Goal: Task Accomplishment & Management: Use online tool/utility

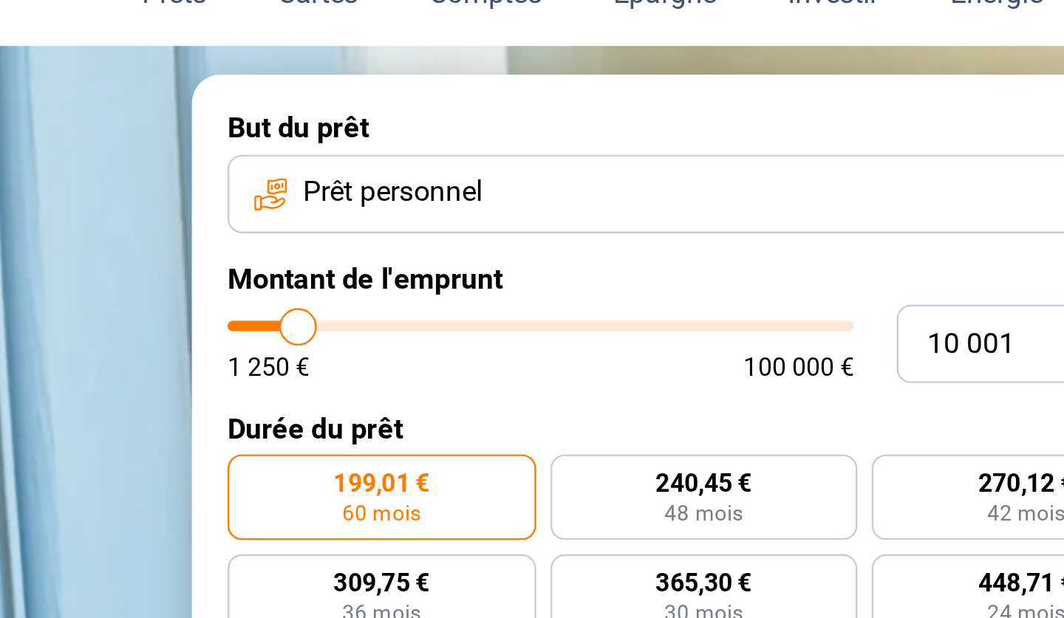
click at [586, 131] on span "Prêt personnel" at bounding box center [623, 139] width 75 height 16
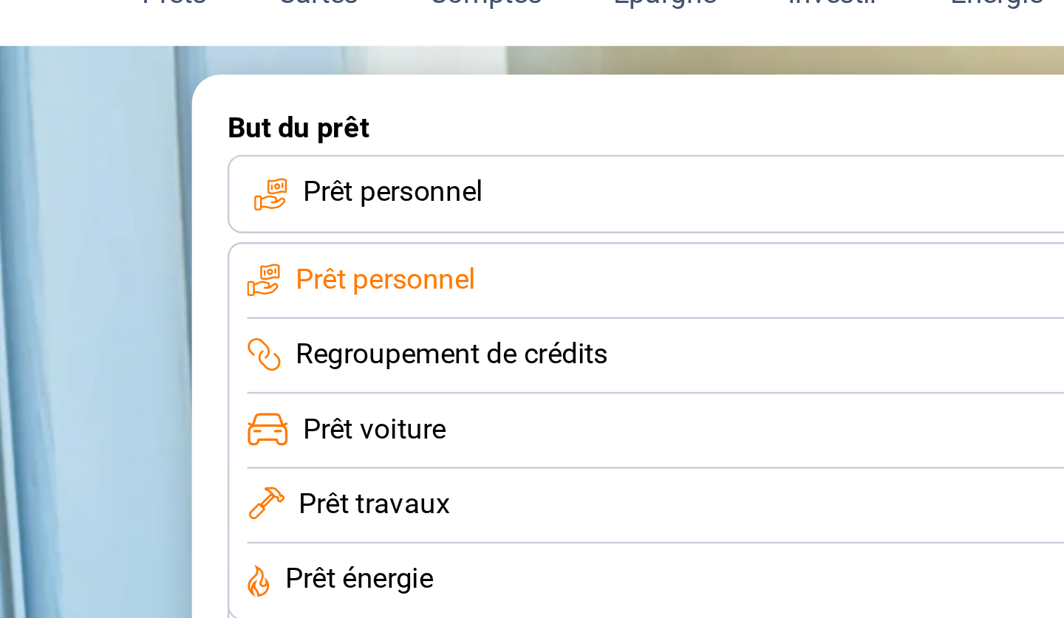
click at [584, 199] on span "Regroupement de crédits" at bounding box center [648, 207] width 129 height 16
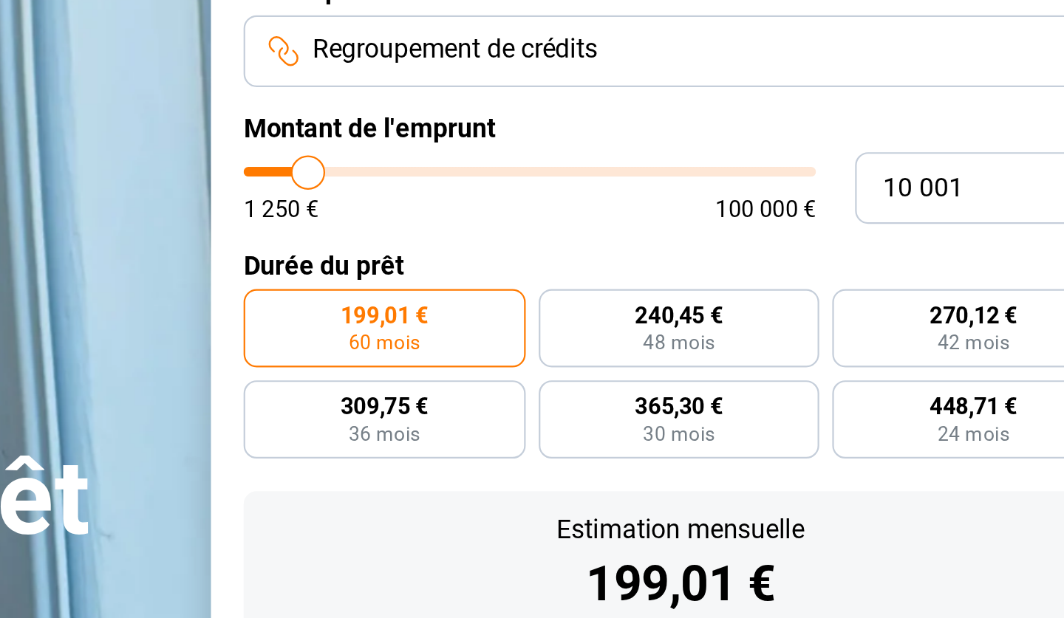
type input "12 000"
type input "12000"
type input "12 250"
type input "12250"
type input "12 750"
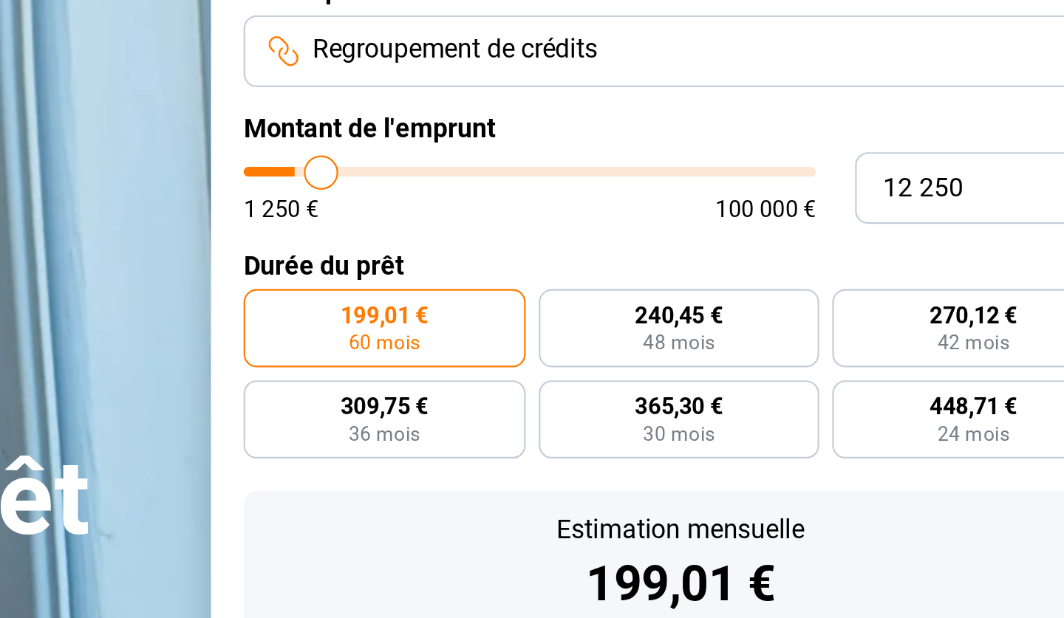
type input "12750"
type input "13 000"
type input "13000"
type input "14 000"
type input "14000"
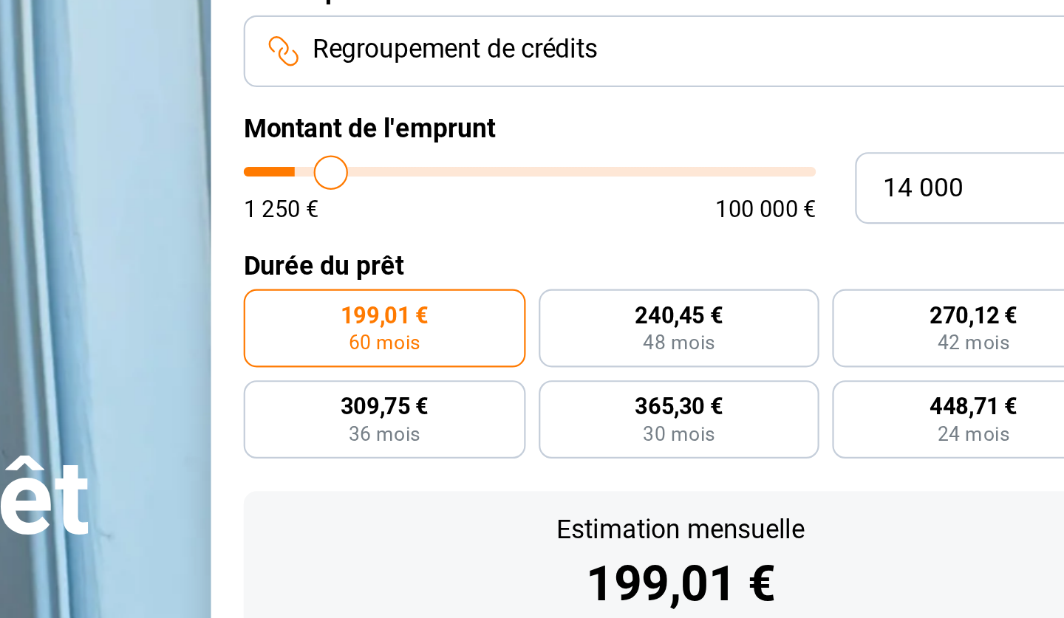
type input "14 250"
type input "14250"
type input "15 000"
type input "15000"
type input "15 750"
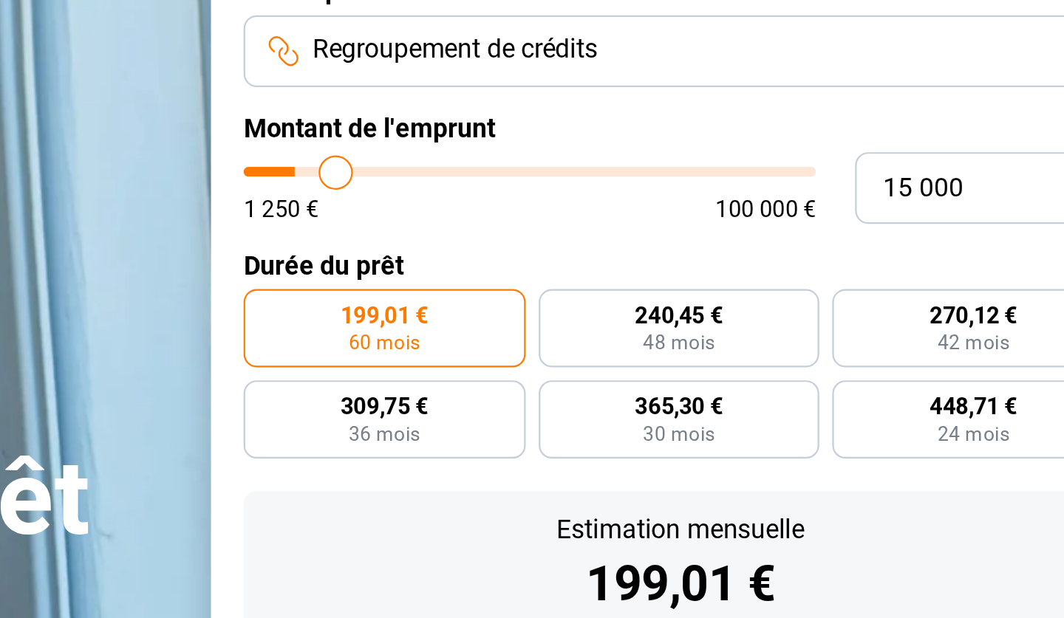
type input "15750"
type input "16 500"
type input "16500"
type input "17 250"
type input "17250"
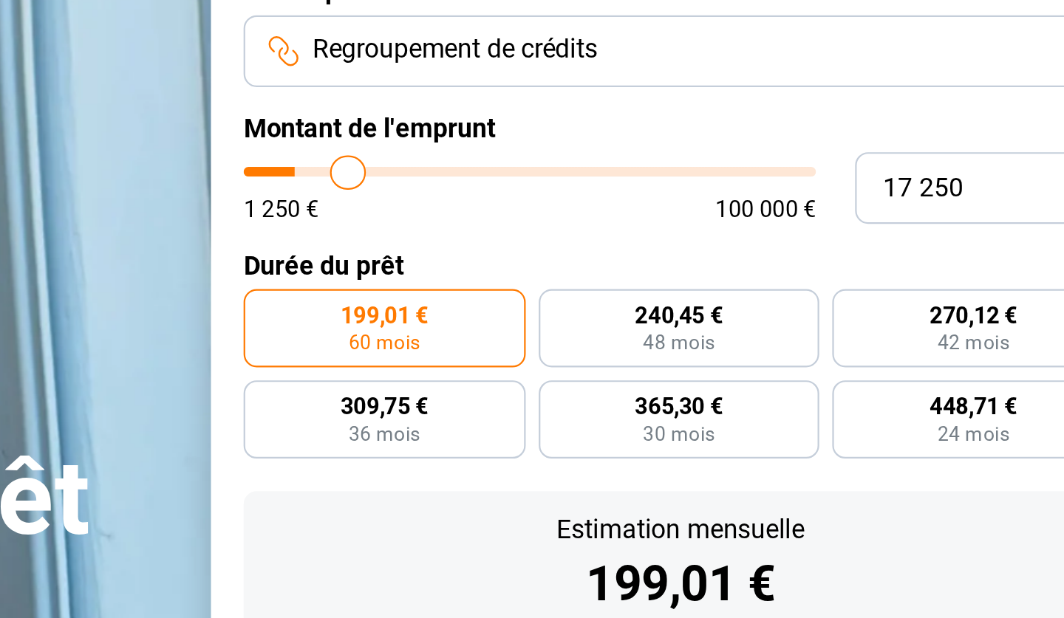
type input "18 000"
type input "18000"
type input "19 500"
type input "19500"
type input "20 250"
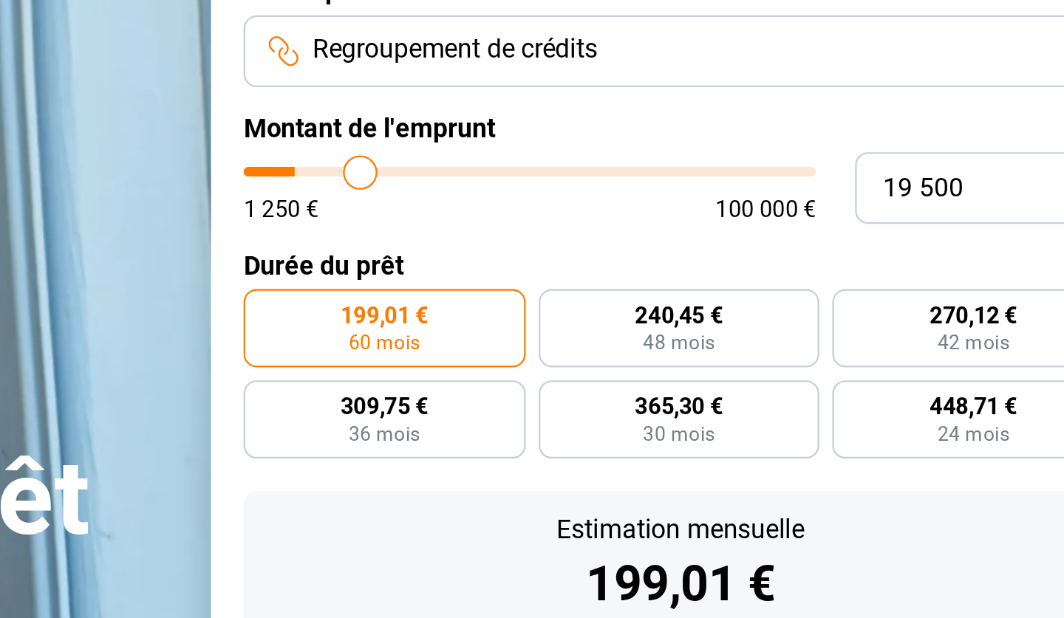
type input "20250"
type input "21 250"
type input "21250"
type input "22 500"
type input "22500"
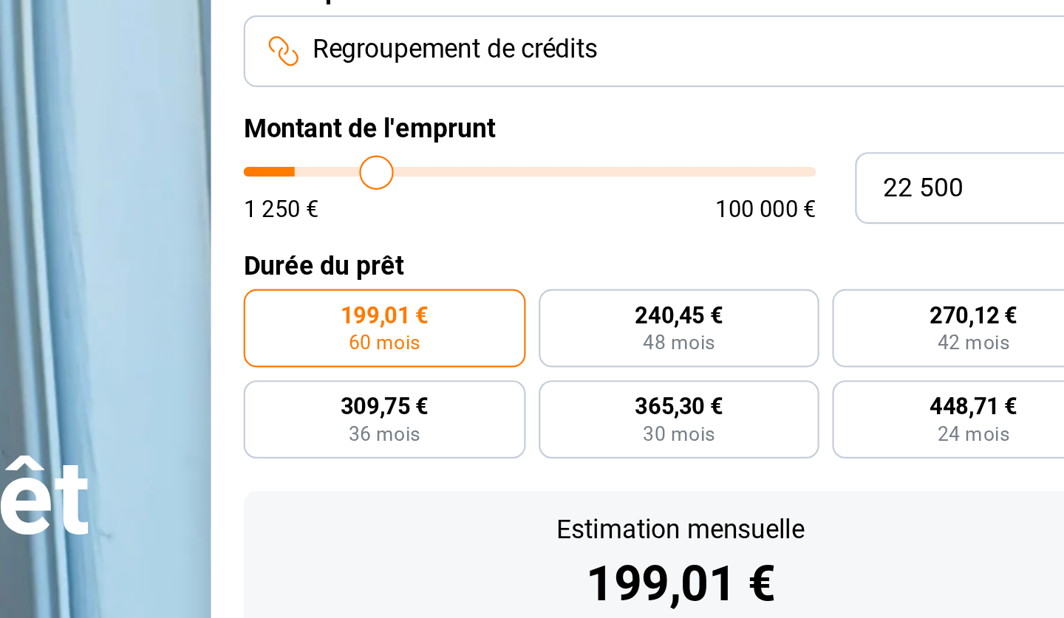
type input "23 500"
type input "23500"
type input "24 750"
type input "24750"
type input "25 750"
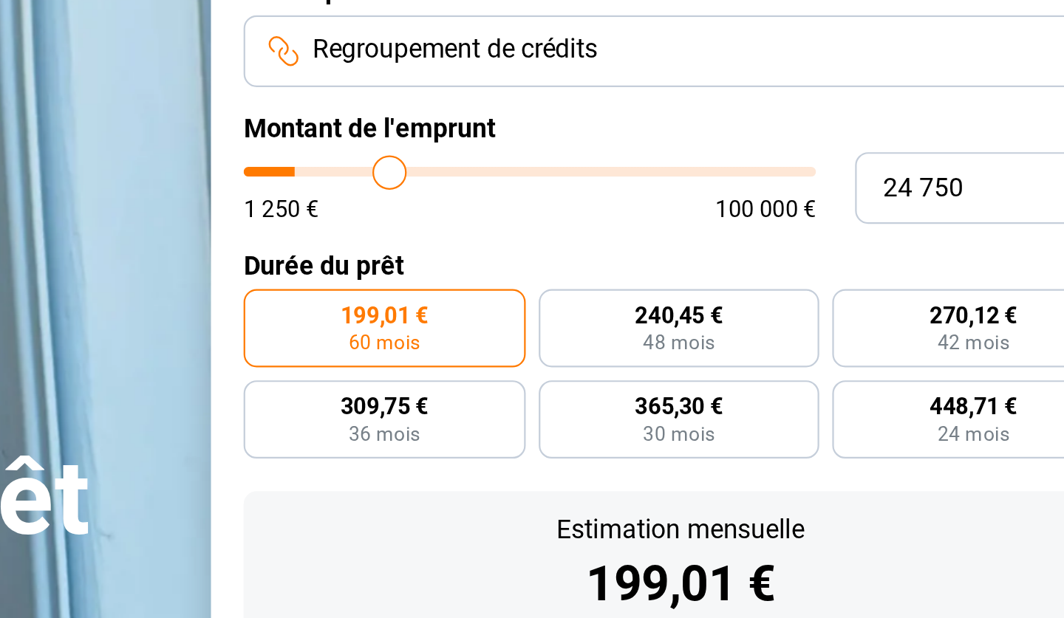
type input "25750"
type input "26 750"
type input "26750"
type input "27 500"
type input "27500"
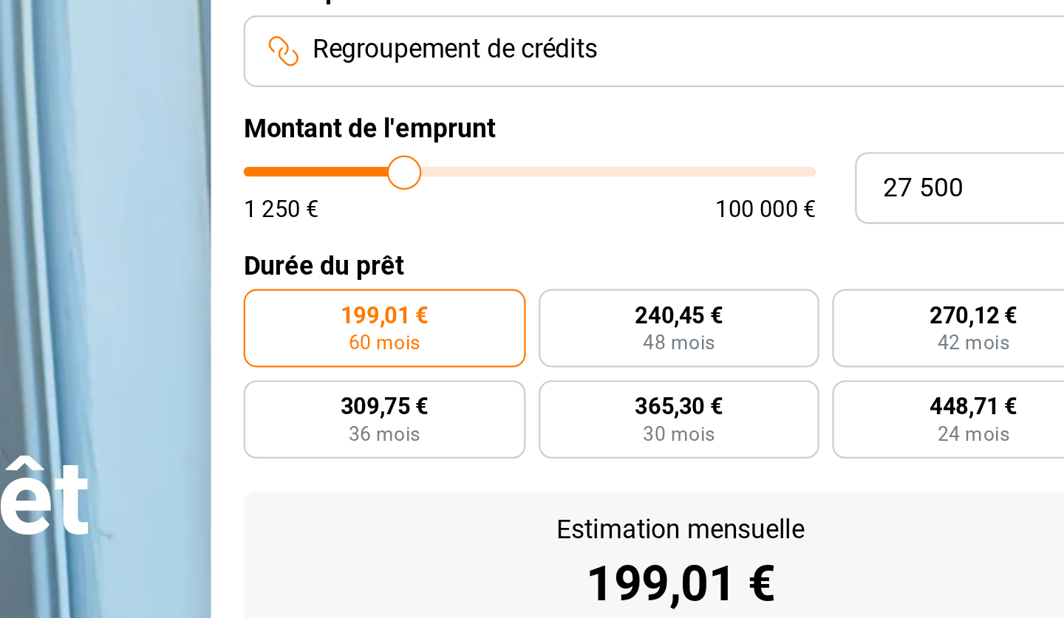
type input "28 250"
type input "28250"
type input "29 000"
type input "29000"
type input "29 750"
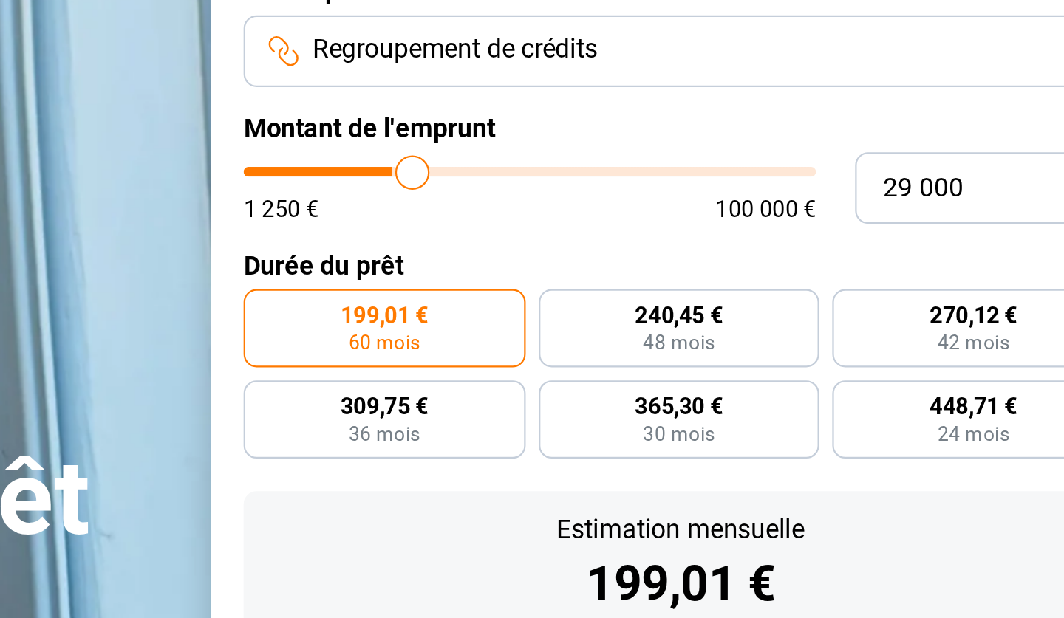
type input "29750"
type input "30 500"
type input "30500"
type input "31 000"
type input "31000"
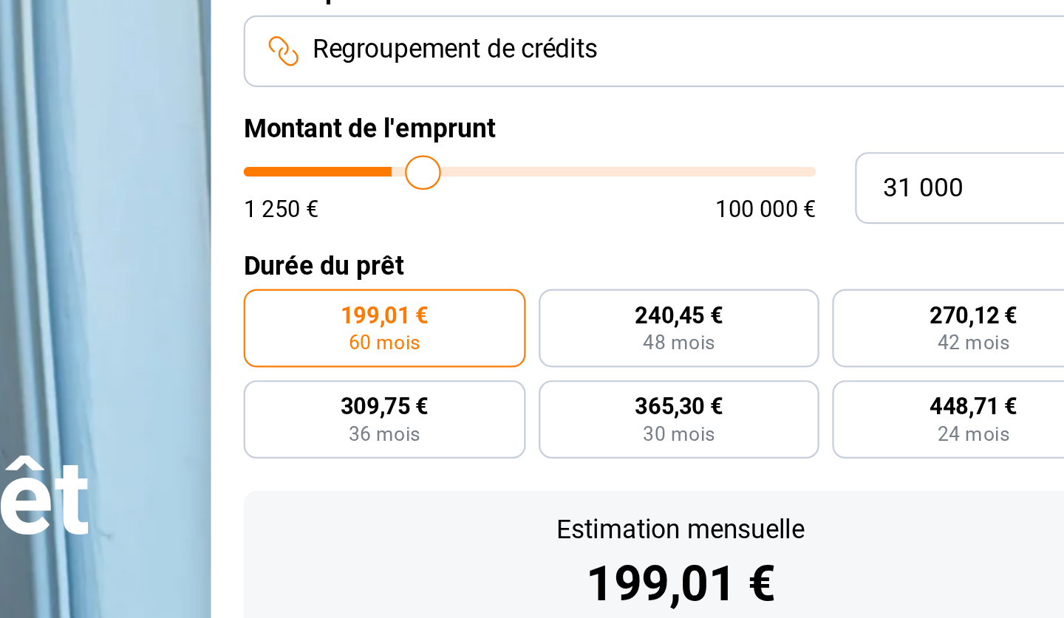
type input "31 750"
type input "31750"
type input "32 500"
type input "32500"
type input "33 000"
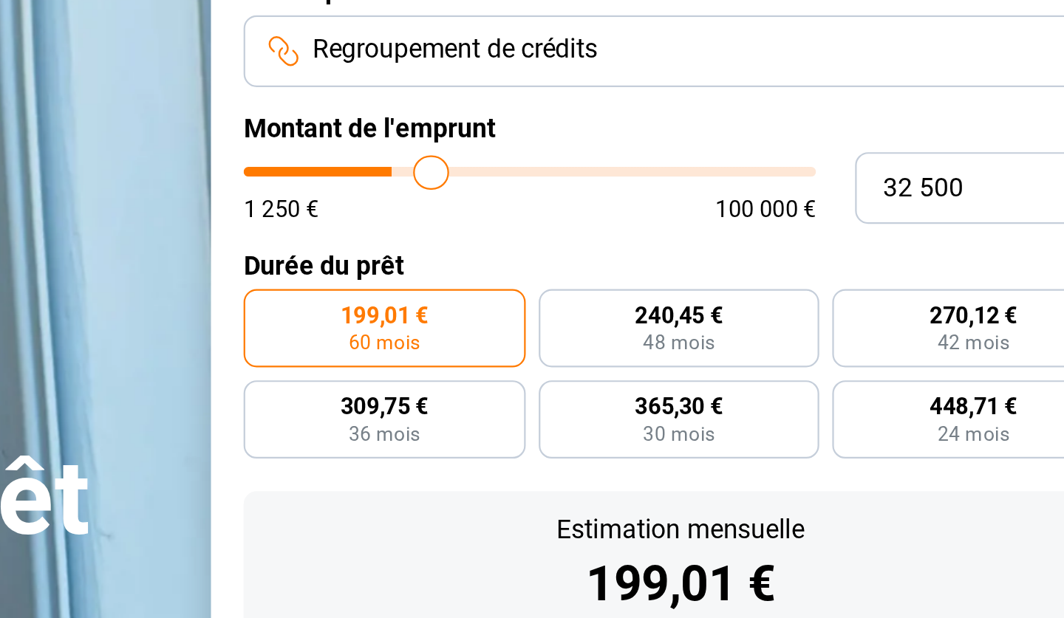
type input "33000"
type input "33 500"
type input "33500"
type input "34 000"
type input "34000"
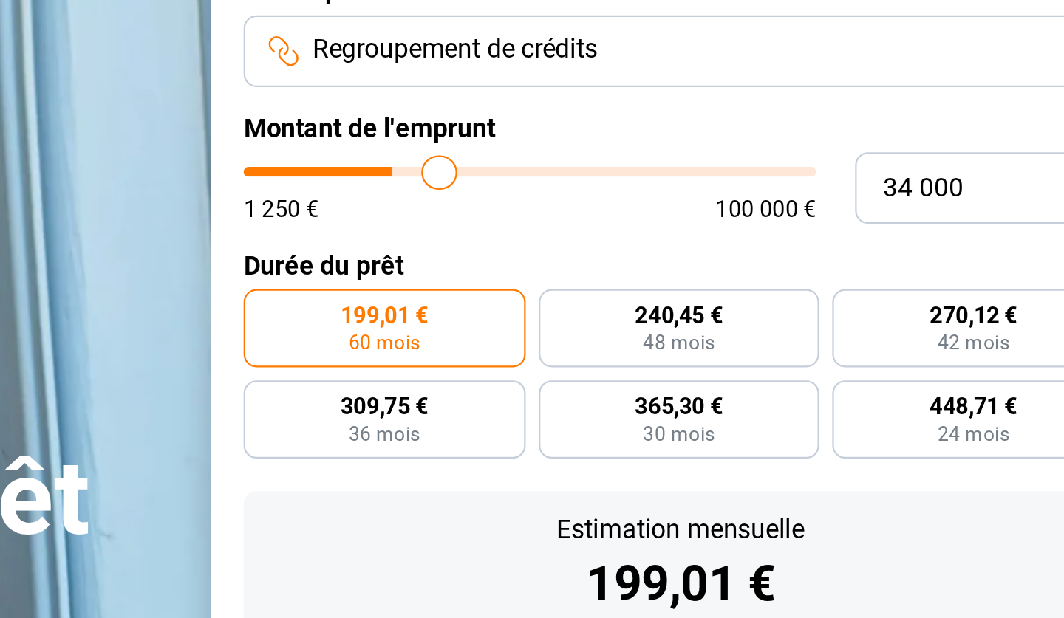
type input "34 500"
type input "34500"
type input "35 000"
type input "35000"
type input "35 750"
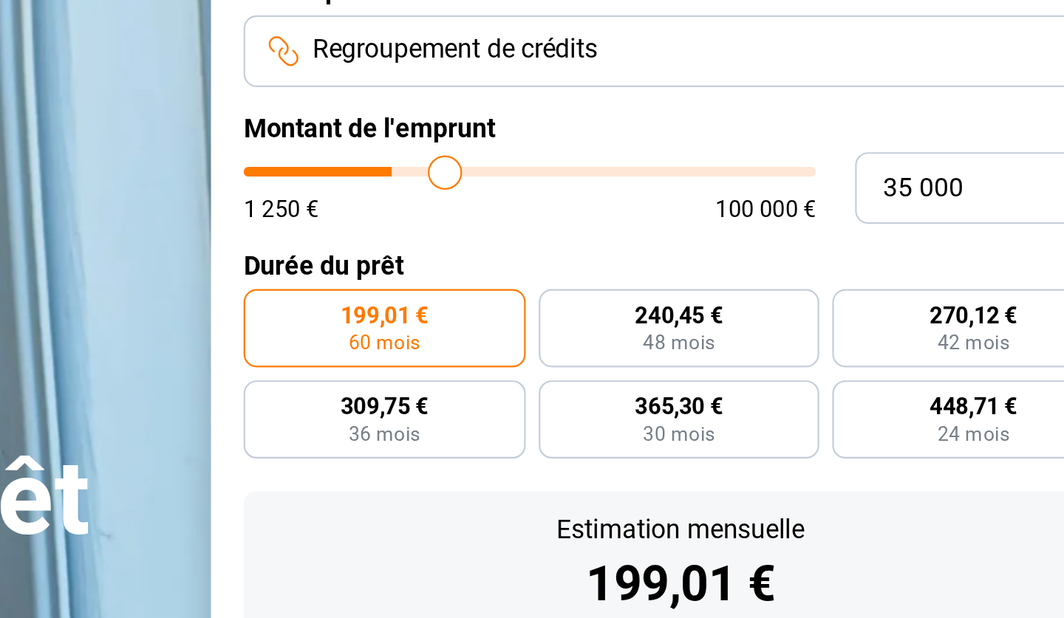
type input "35750"
type input "36 500"
type input "36500"
type input "37 250"
type input "37250"
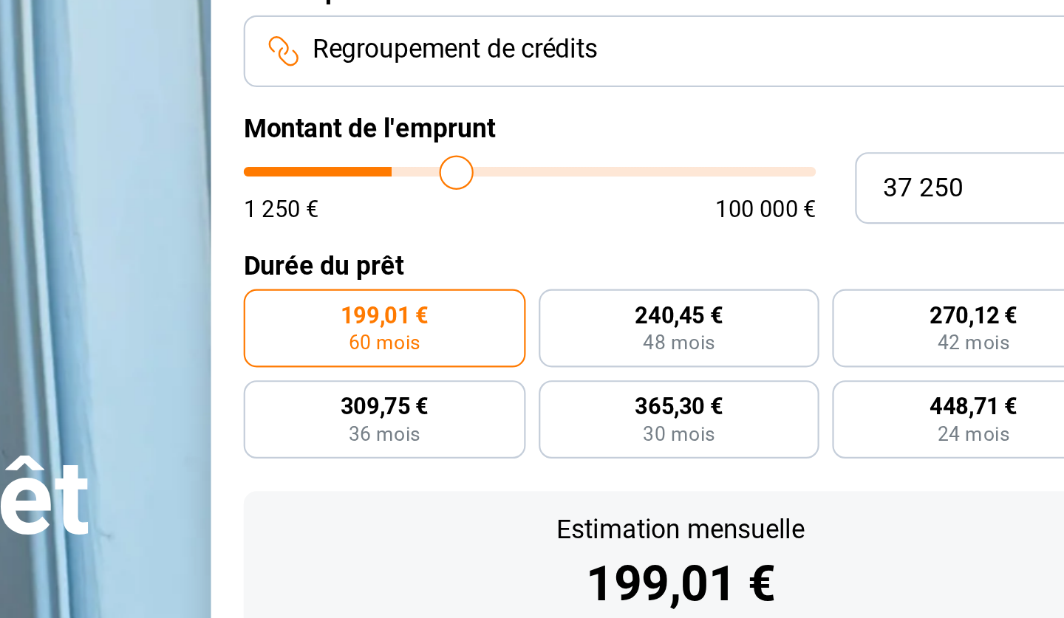
type input "38 000"
type input "38000"
type input "38 500"
type input "38500"
type input "39 500"
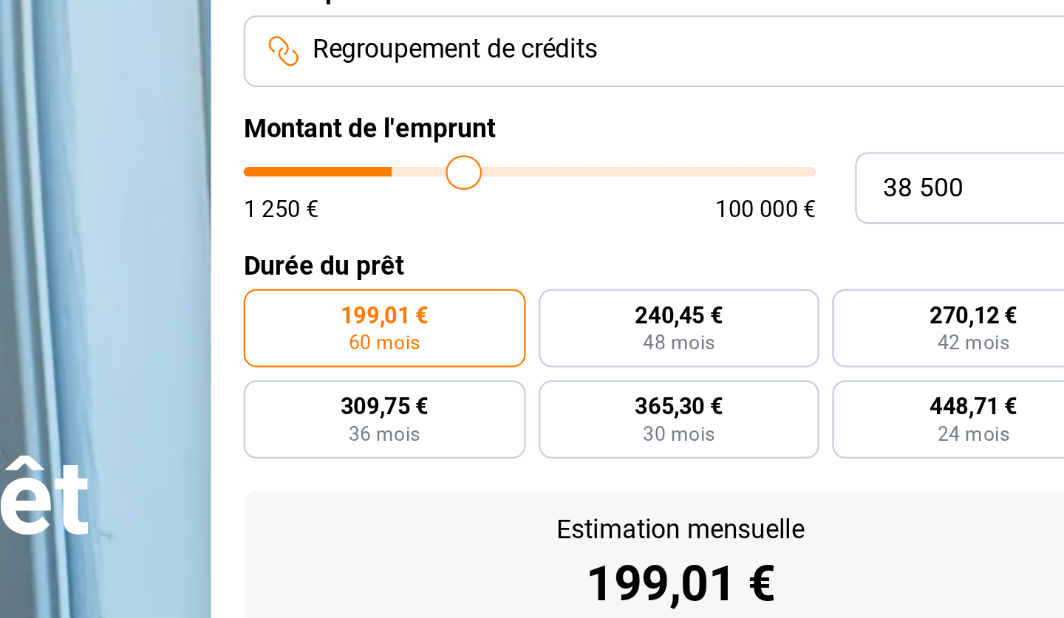
type input "39500"
type input "40 000"
type input "40000"
type input "40 500"
type input "40500"
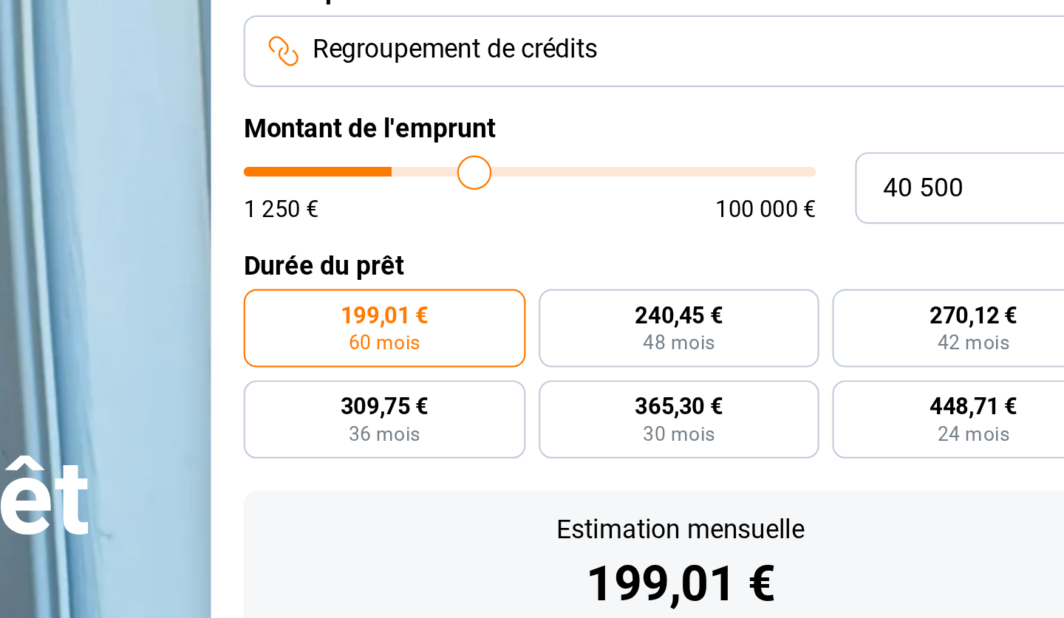
type input "41 250"
type input "41250"
type input "41 500"
type input "41500"
type input "41 750"
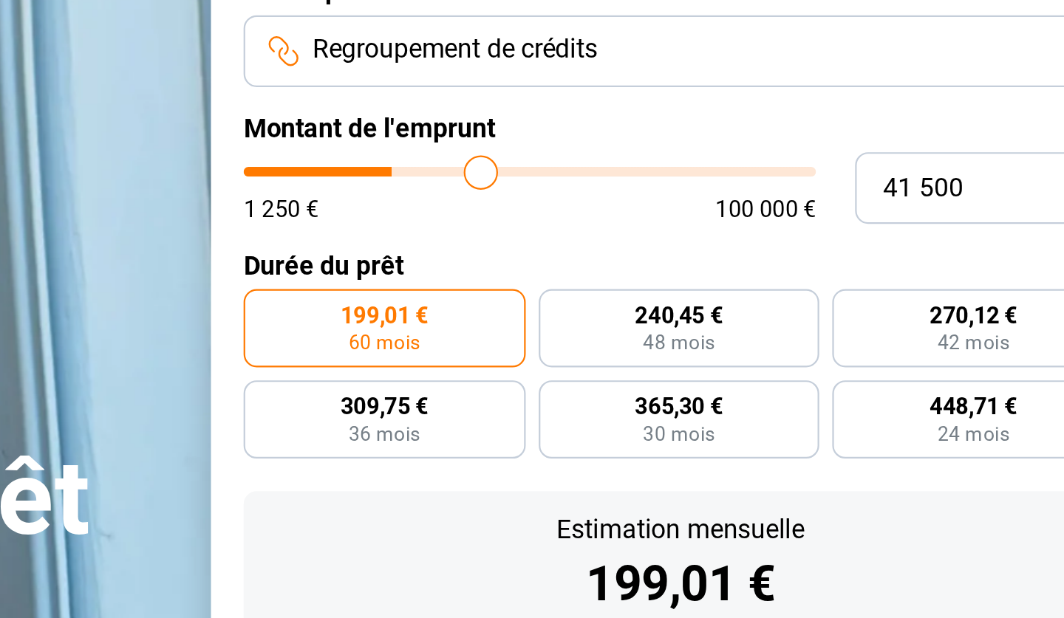
type input "41750"
type input "42 250"
type input "42250"
type input "42 500"
type input "42500"
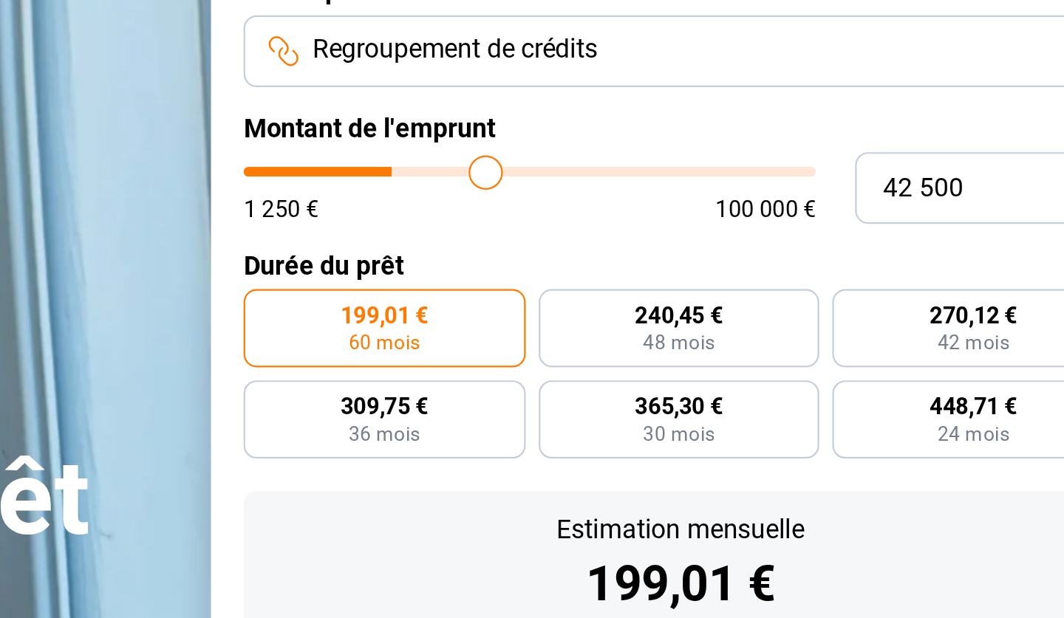
type input "42 750"
type input "42750"
type input "43 000"
type input "43000"
type input "43 250"
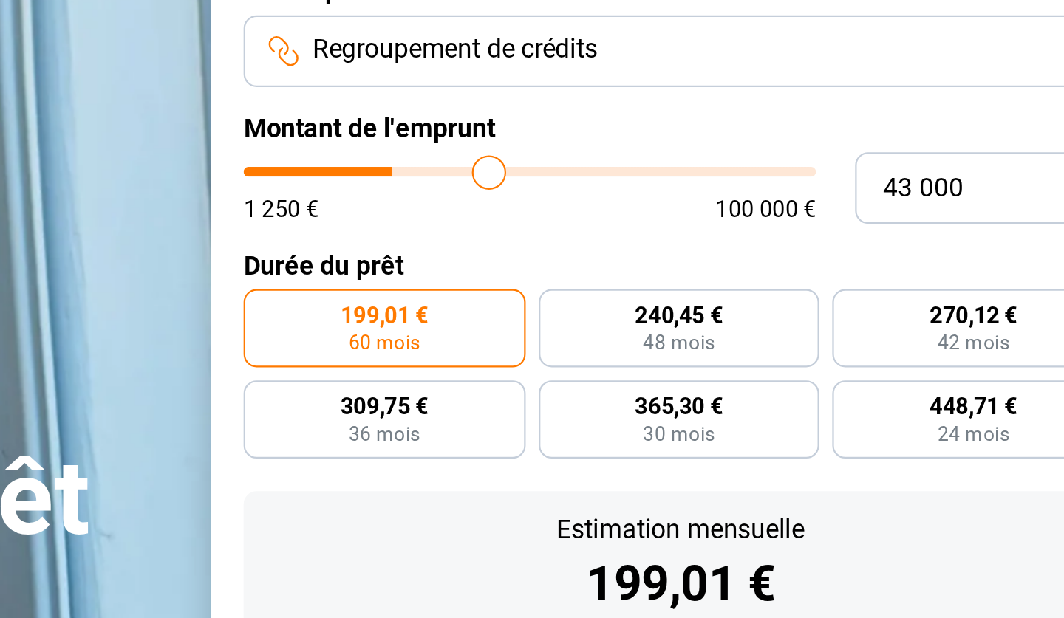
type input "43250"
type input "43 500"
type input "43500"
type input "43 750"
type input "43750"
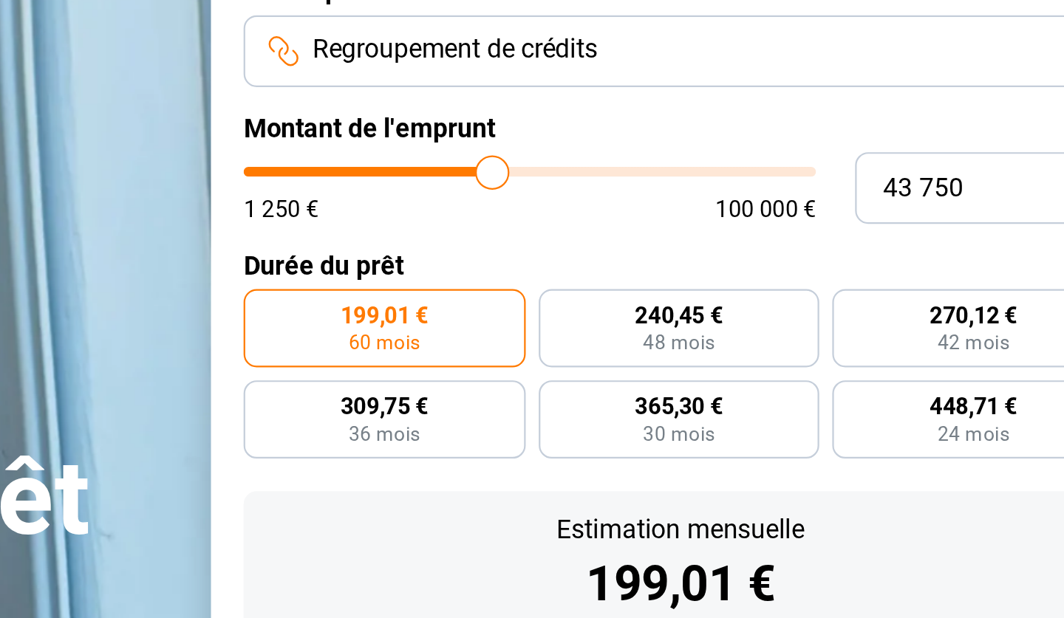
type input "44 000"
type input "44000"
type input "44 250"
type input "44250"
type input "44 500"
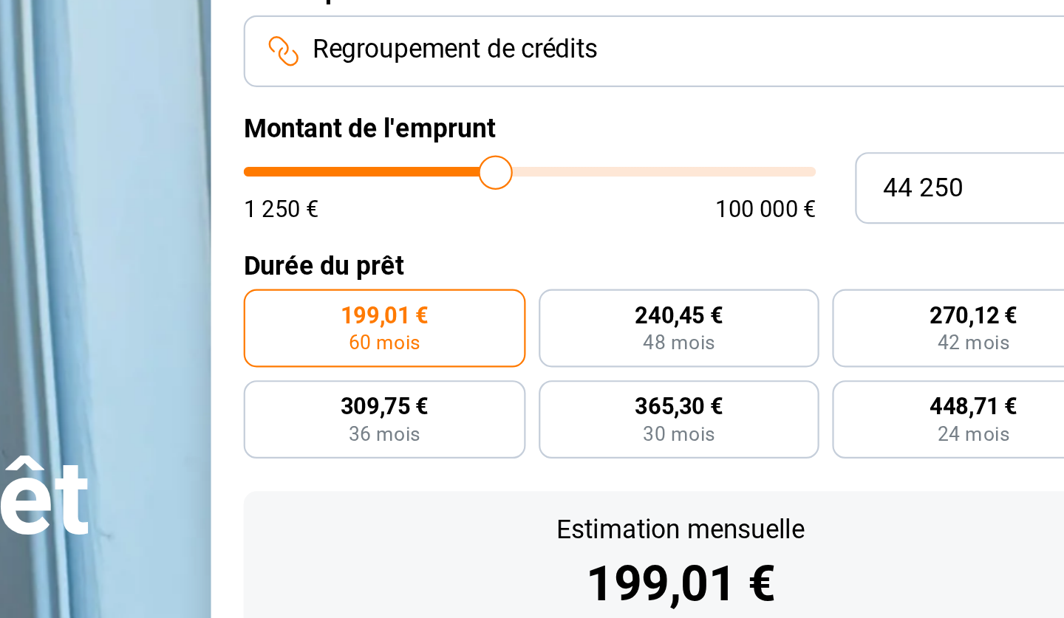
type input "44500"
type input "44 750"
type input "44750"
type input "45 000"
type input "45000"
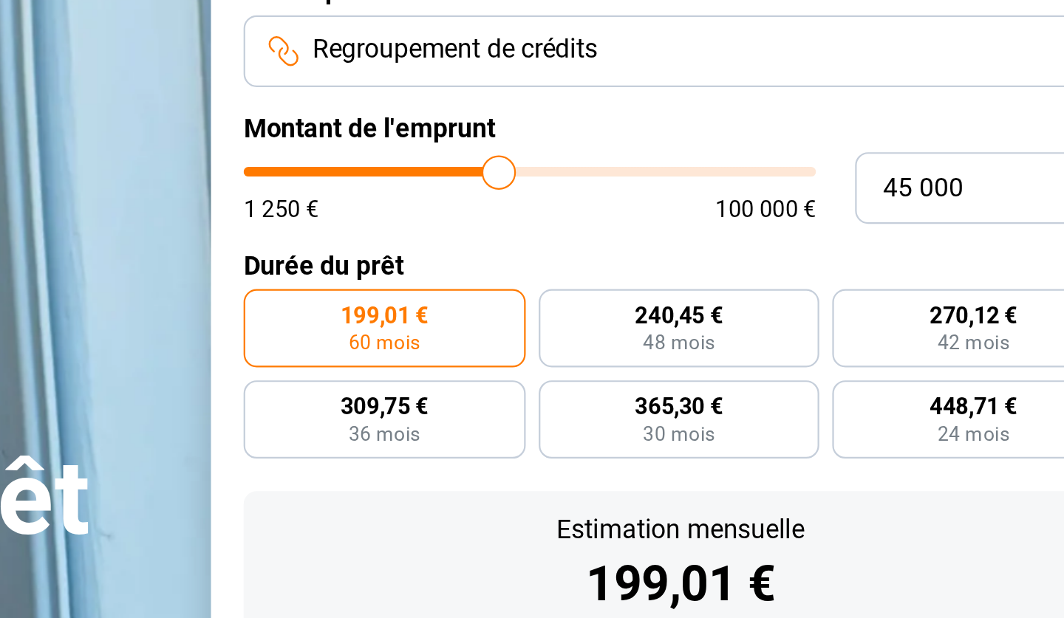
type input "45 250"
type input "45250"
type input "45 500"
type input "45500"
type input "45 750"
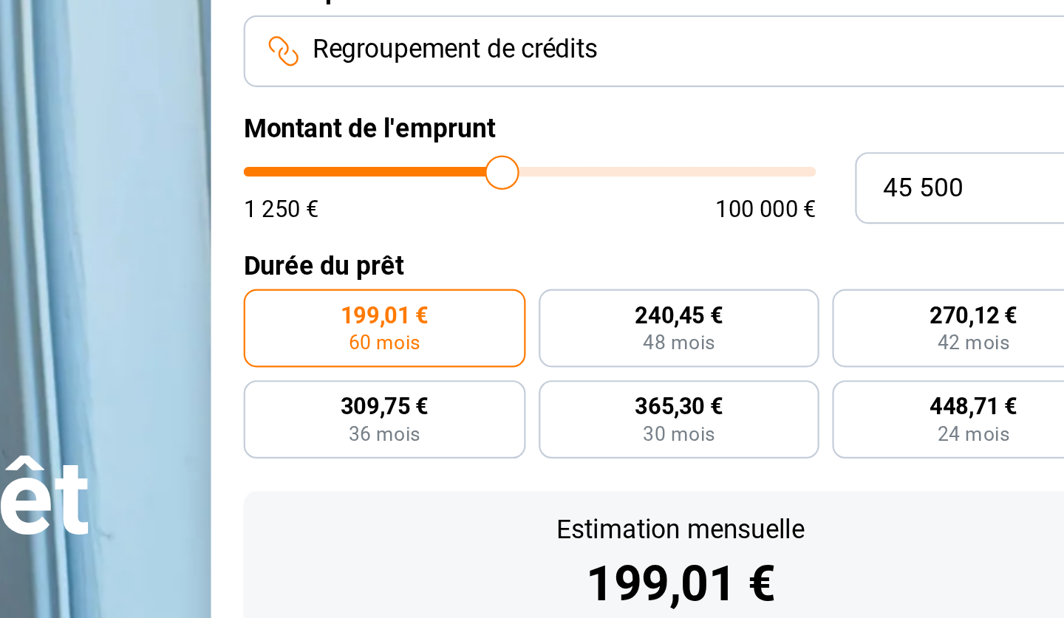
type input "45750"
type input "46 000"
type input "46000"
type input "46 250"
drag, startPoint x: 146, startPoint y: 72, endPoint x: 237, endPoint y: 67, distance: 91.0
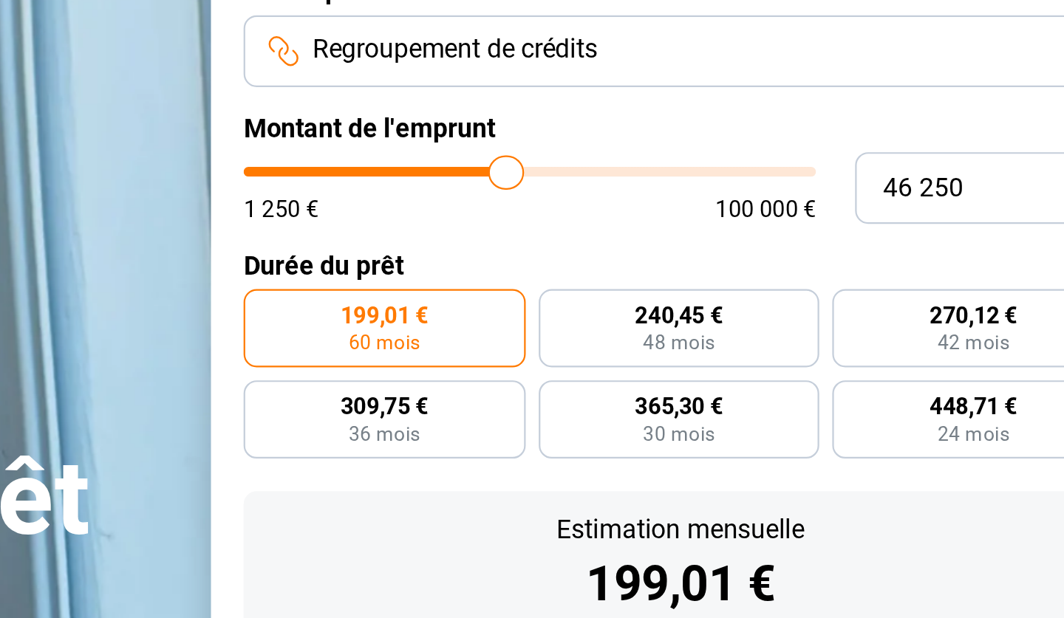
type input "46250"
click at [555, 193] on input "range" at bounding box center [684, 195] width 259 height 4
radio input "false"
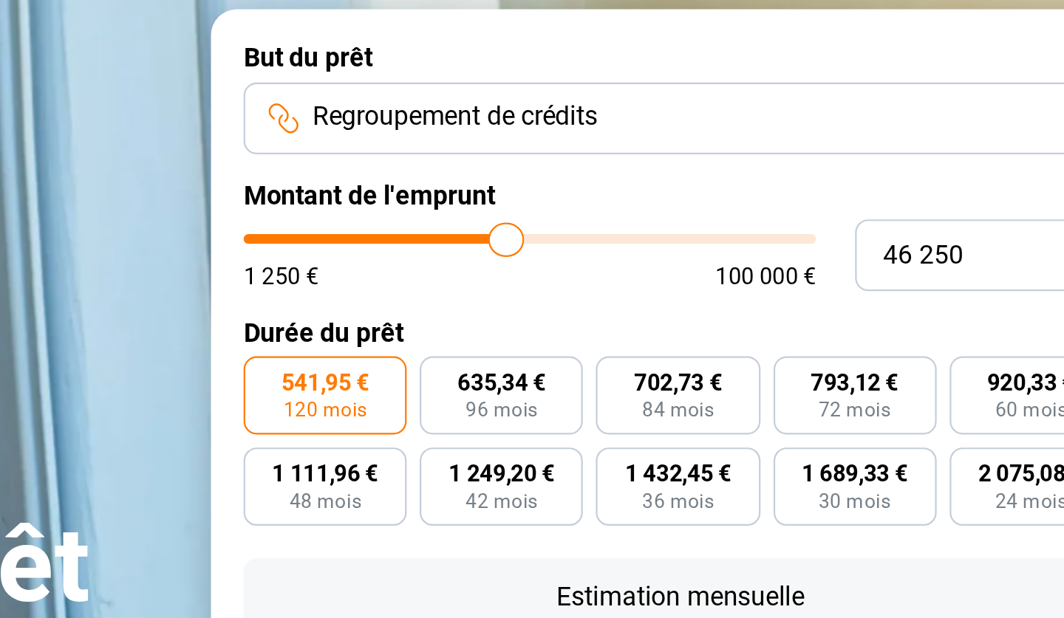
type input "45 250"
type input "45250"
type input "45 000"
type input "45000"
type input "44 750"
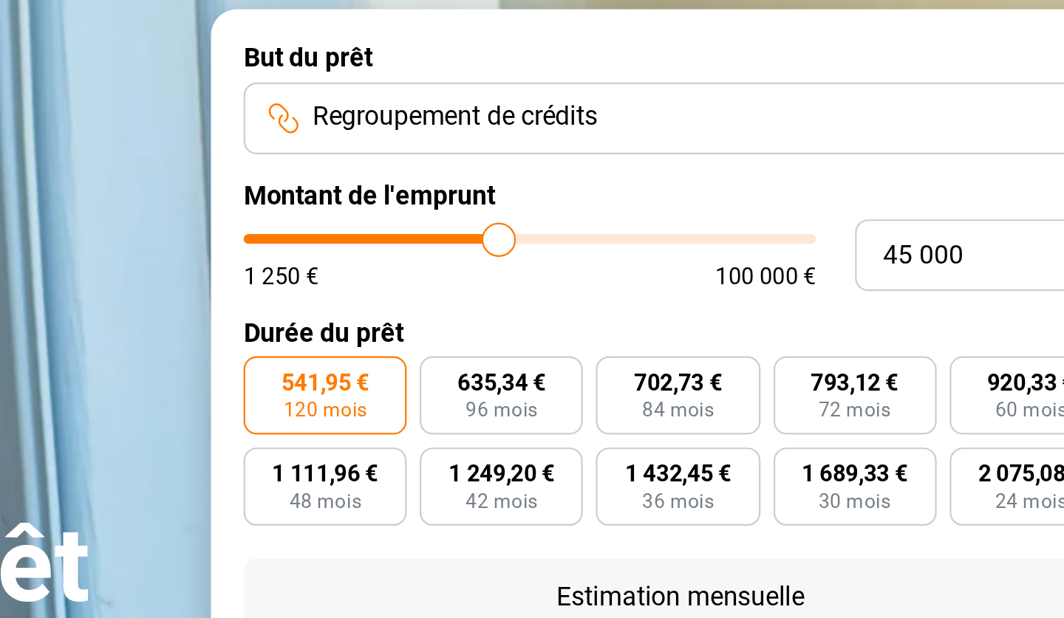
type input "44750"
type input "44 500"
type input "44500"
type input "44 250"
type input "44250"
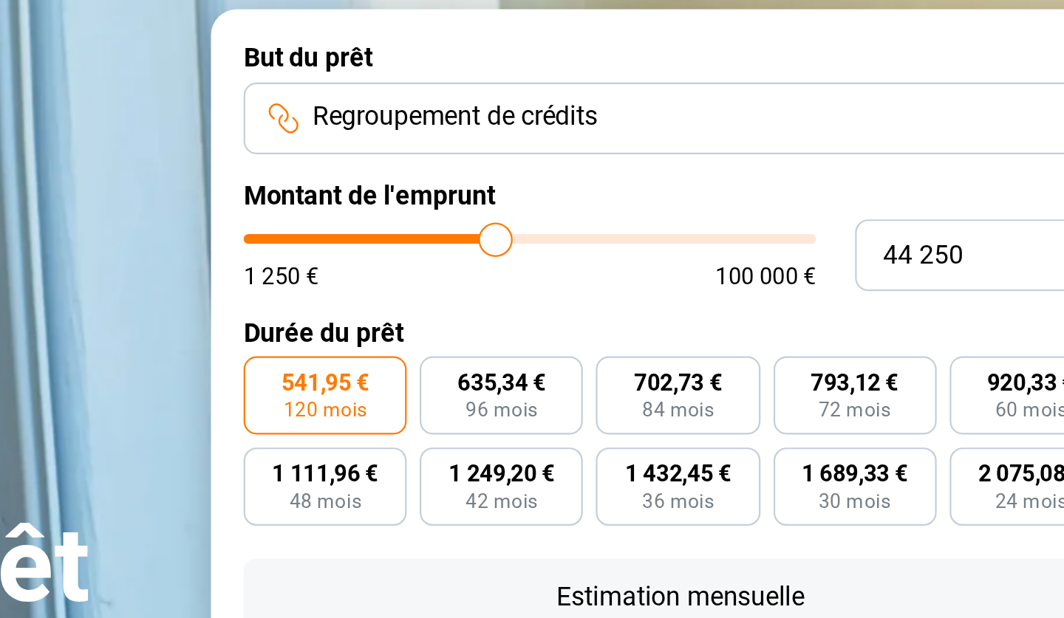
type input "44 000"
type input "44000"
type input "43 750"
type input "43750"
type input "43 250"
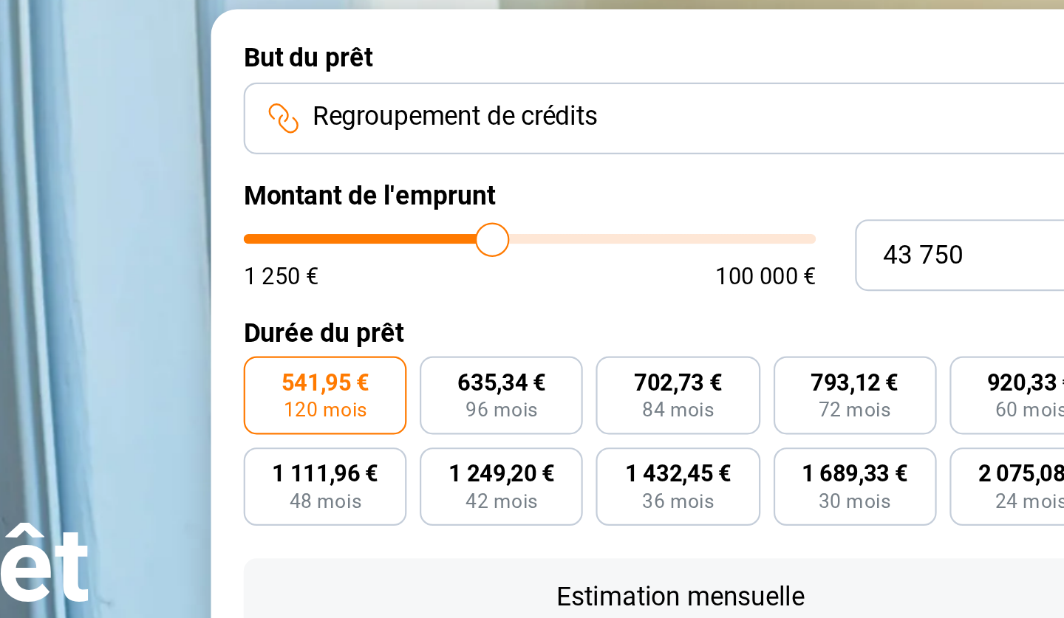
type input "43250"
type input "43 000"
type input "43000"
type input "42 500"
type input "42500"
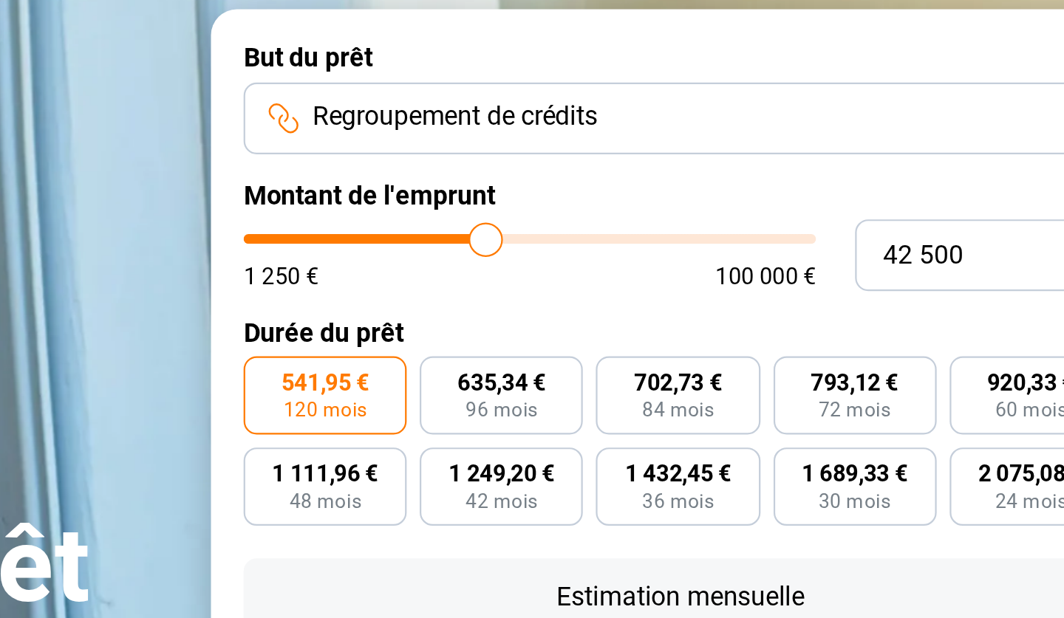
type input "41 750"
type input "41750"
type input "41 500"
type input "41500"
type input "41 000"
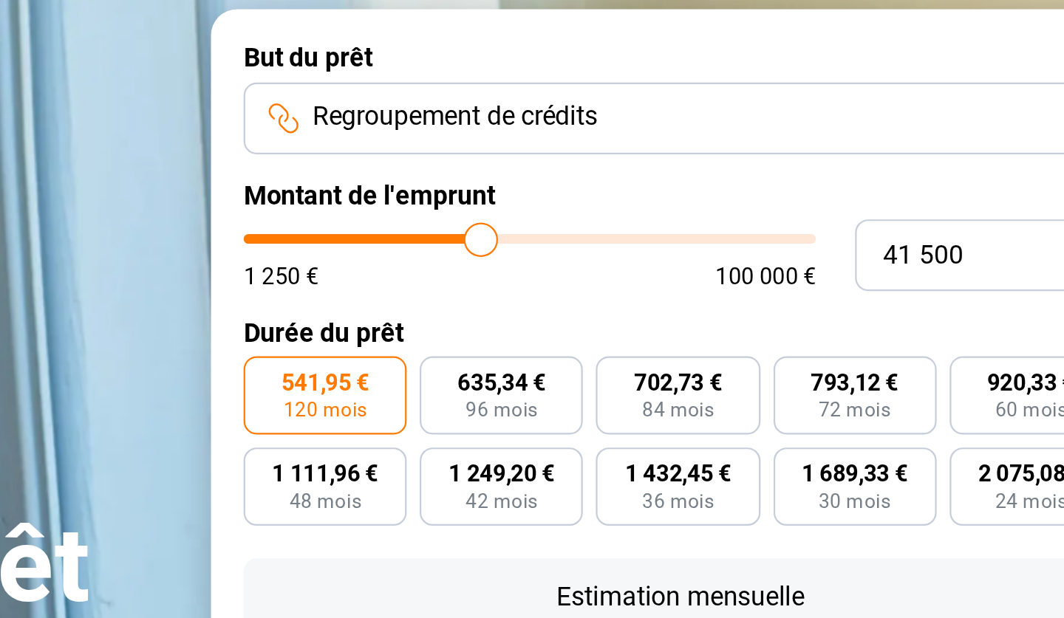
type input "41000"
type input "40 750"
type input "40750"
type input "40 500"
type input "40500"
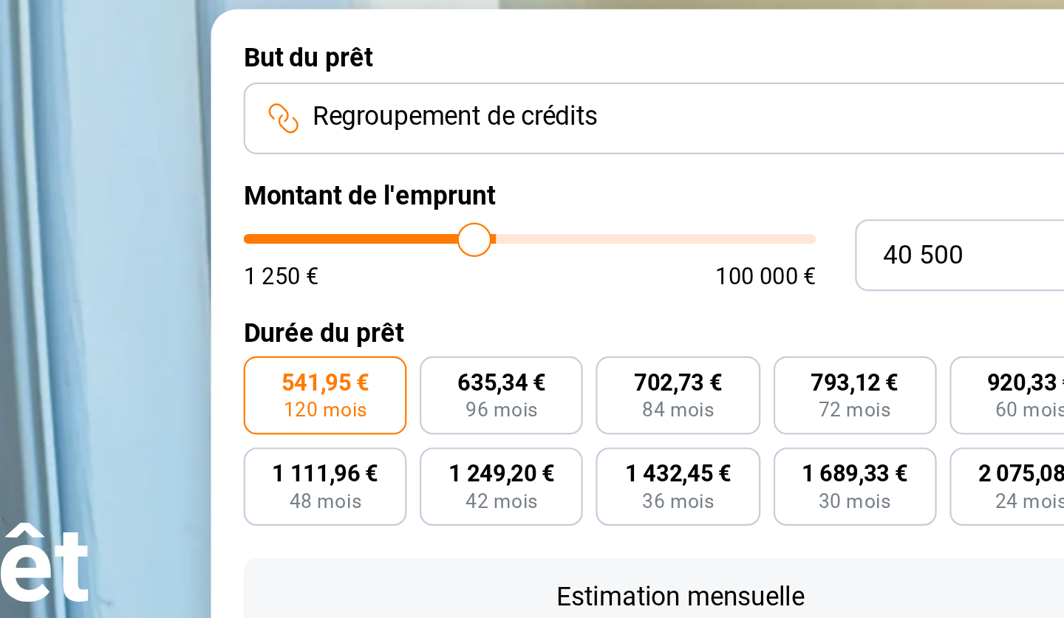
type input "40 250"
type input "40250"
type input "39 750"
type input "39750"
type input "39 500"
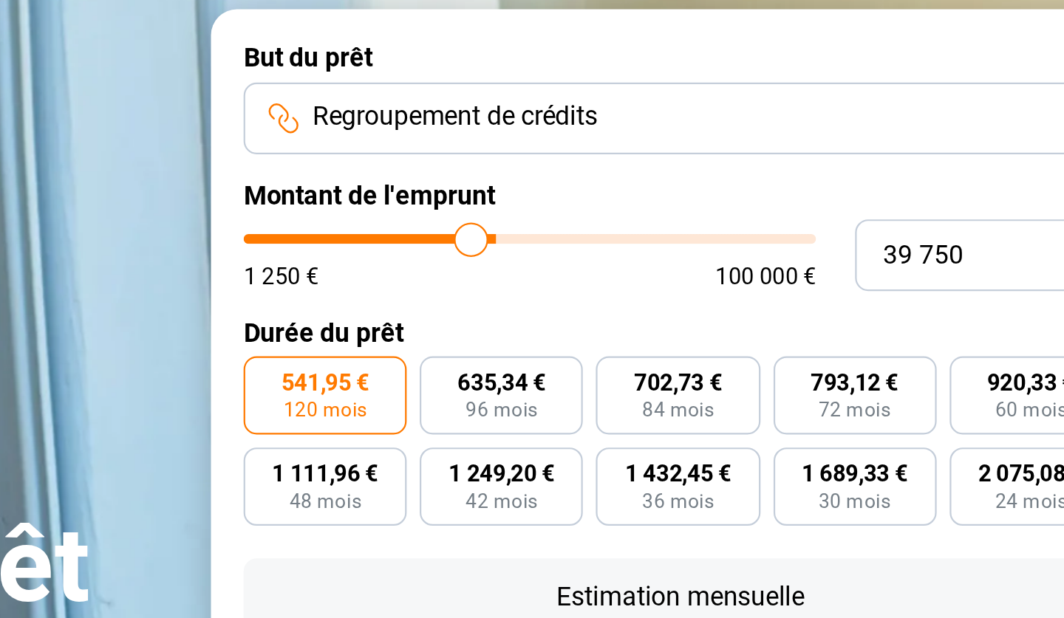
type input "39500"
type input "39 250"
type input "39250"
type input "39 000"
type input "39000"
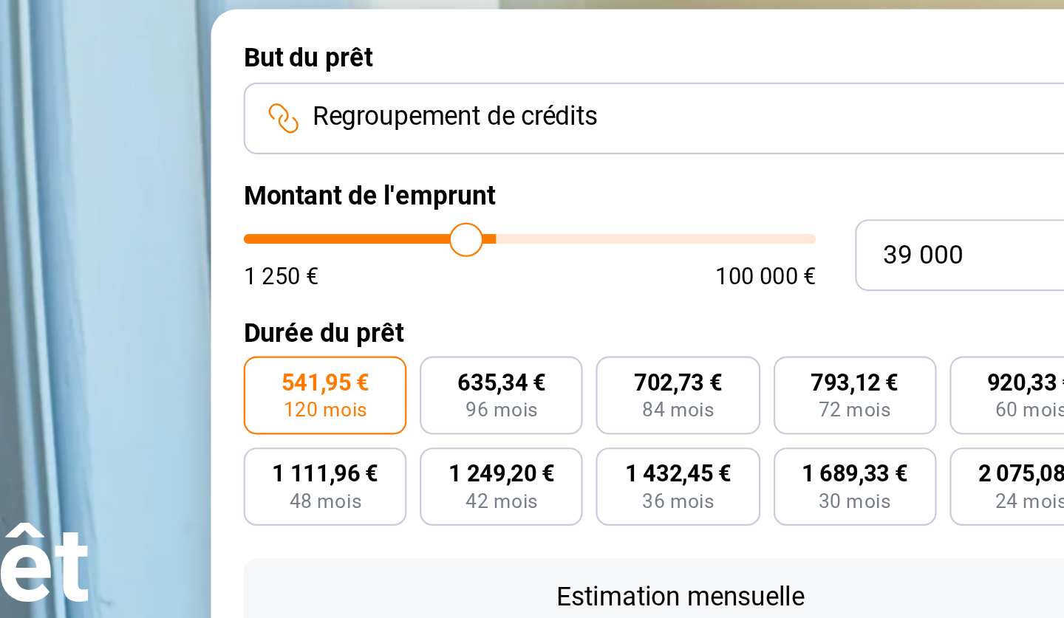
type input "38 500"
type input "38500"
type input "38 250"
type input "38250"
type input "38 000"
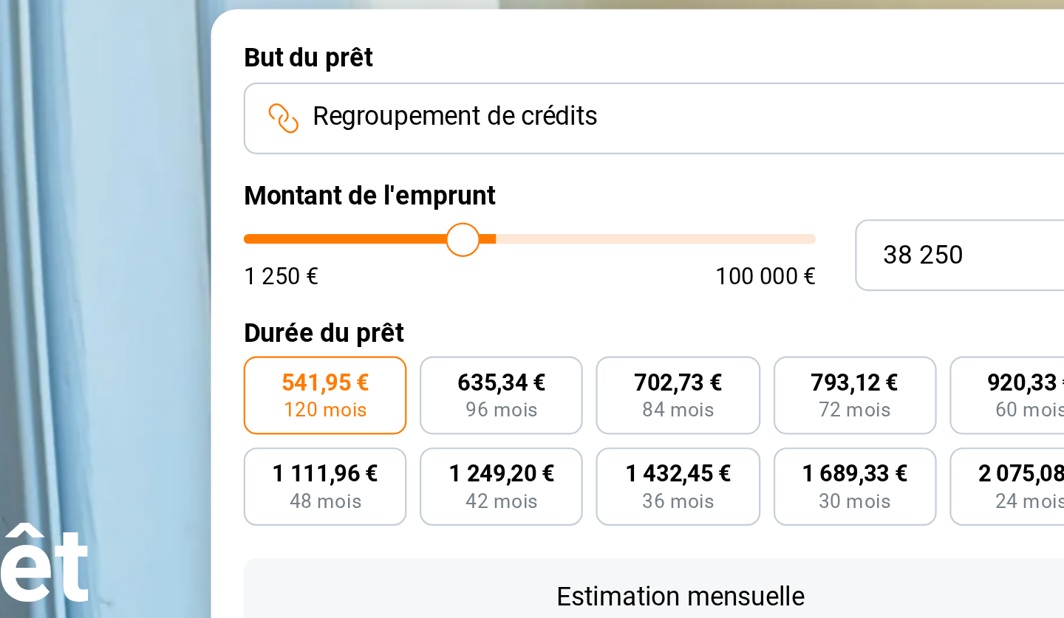
type input "38000"
type input "37 500"
type input "37500"
type input "37 250"
type input "37250"
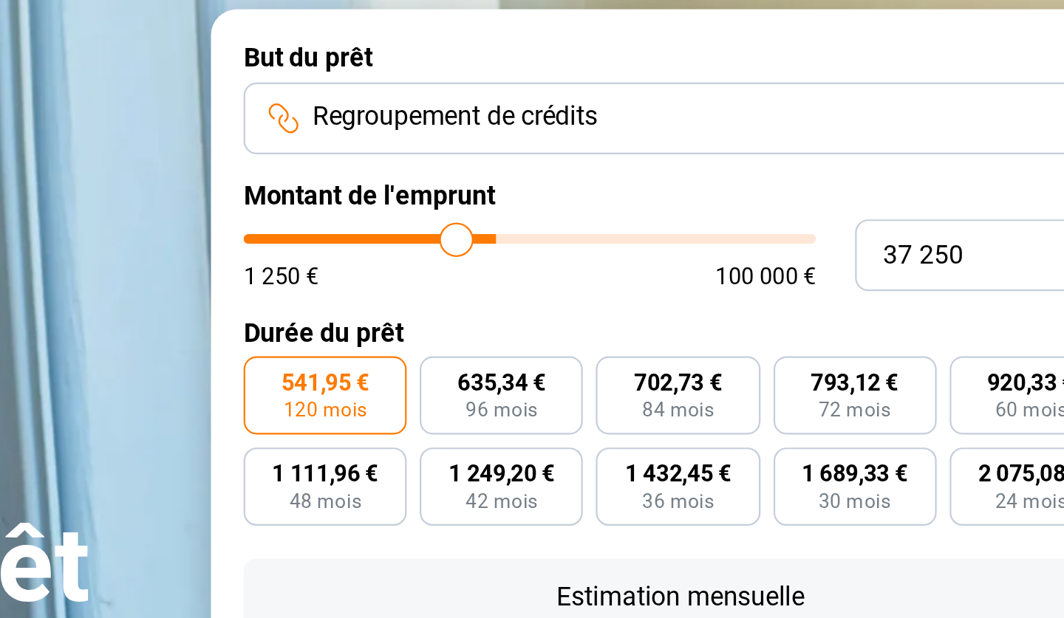
type input "37 000"
type input "37000"
type input "36 750"
type input "36750"
type input "36 500"
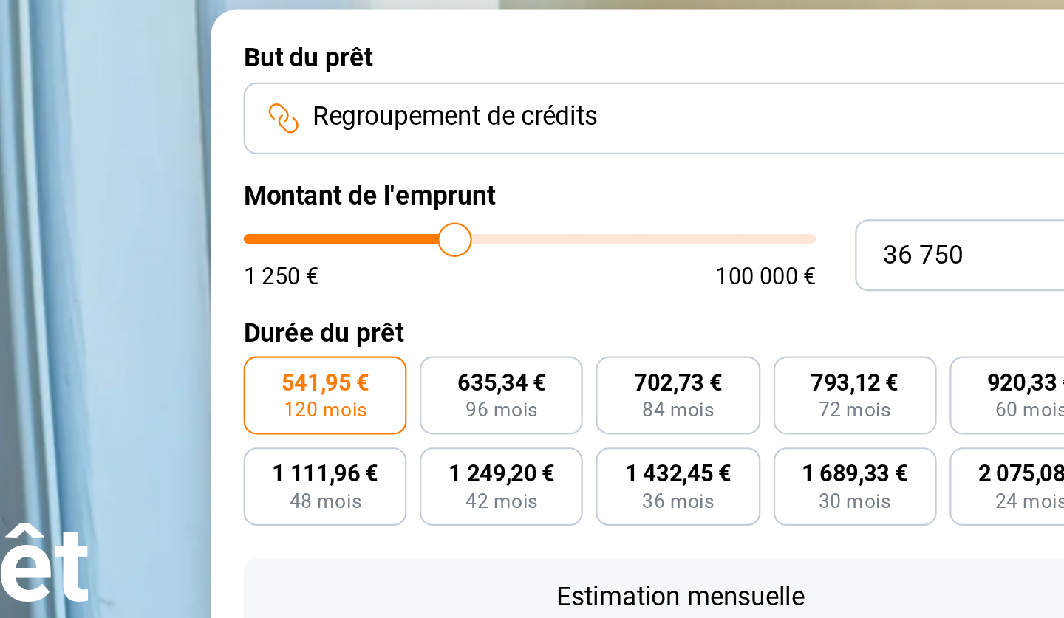
type input "36500"
type input "36 250"
type input "36250"
type input "36 000"
type input "36000"
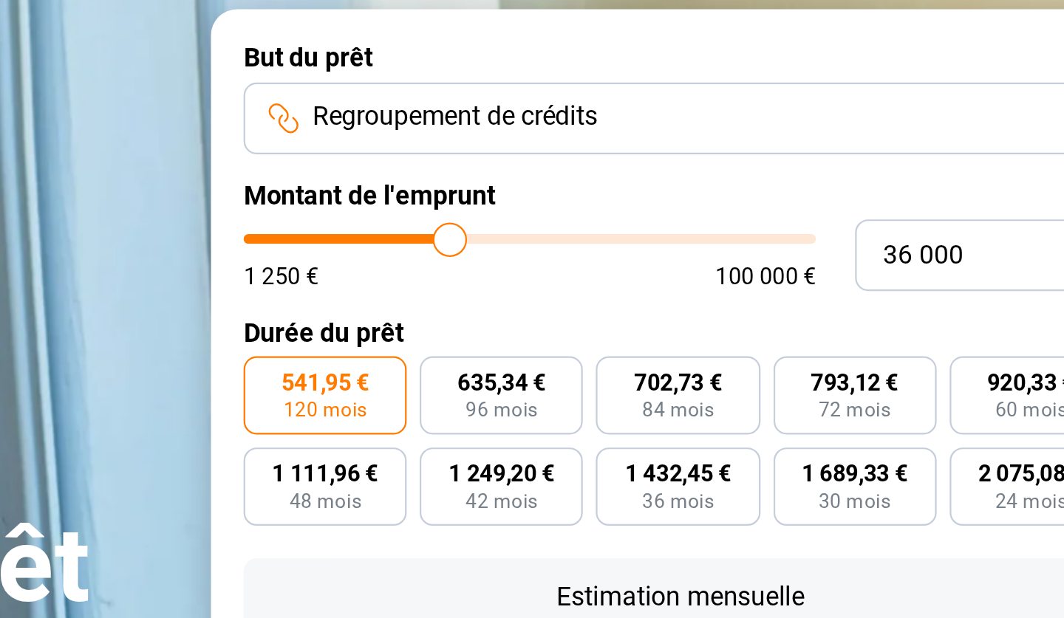
type input "35 750"
type input "35750"
type input "35 500"
type input "35500"
type input "35 250"
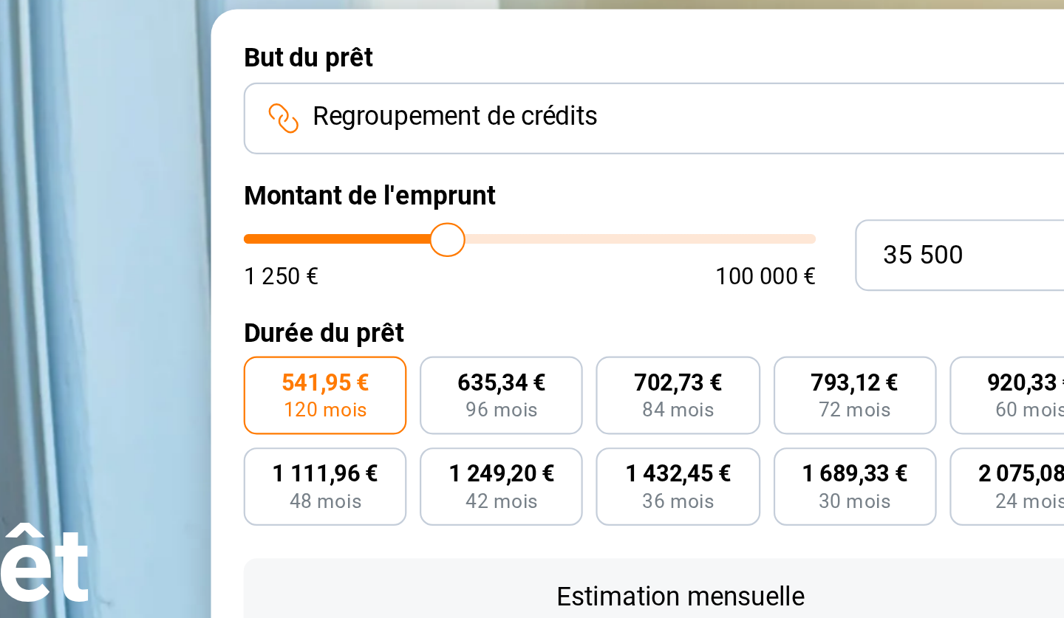
type input "35250"
type input "35 000"
type input "35000"
type input "34 750"
type input "34750"
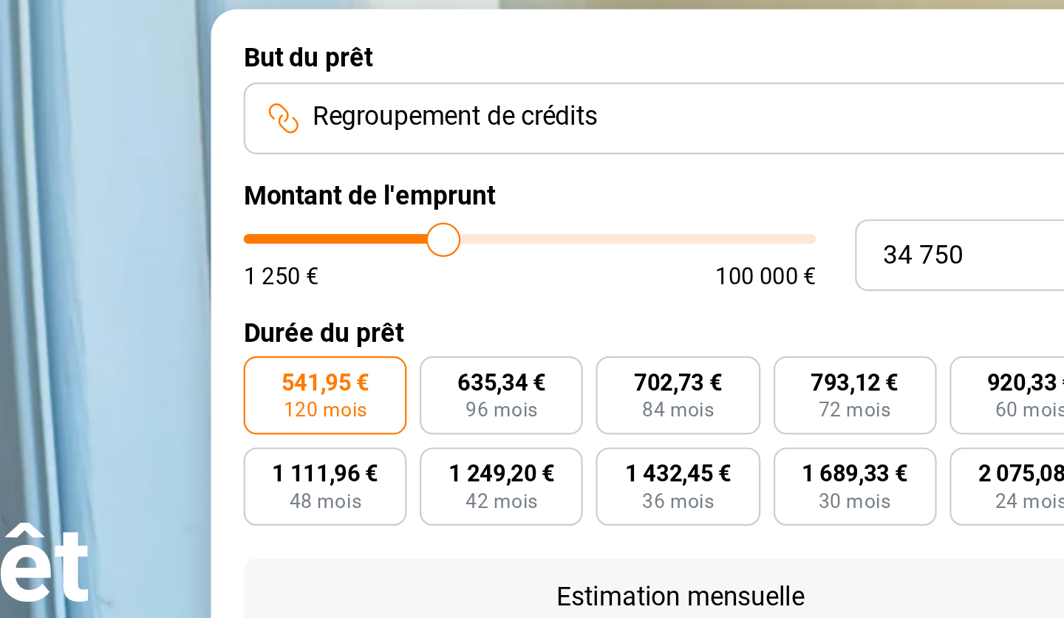
type input "34 500"
type input "34500"
type input "34 250"
type input "34250"
type input "34 000"
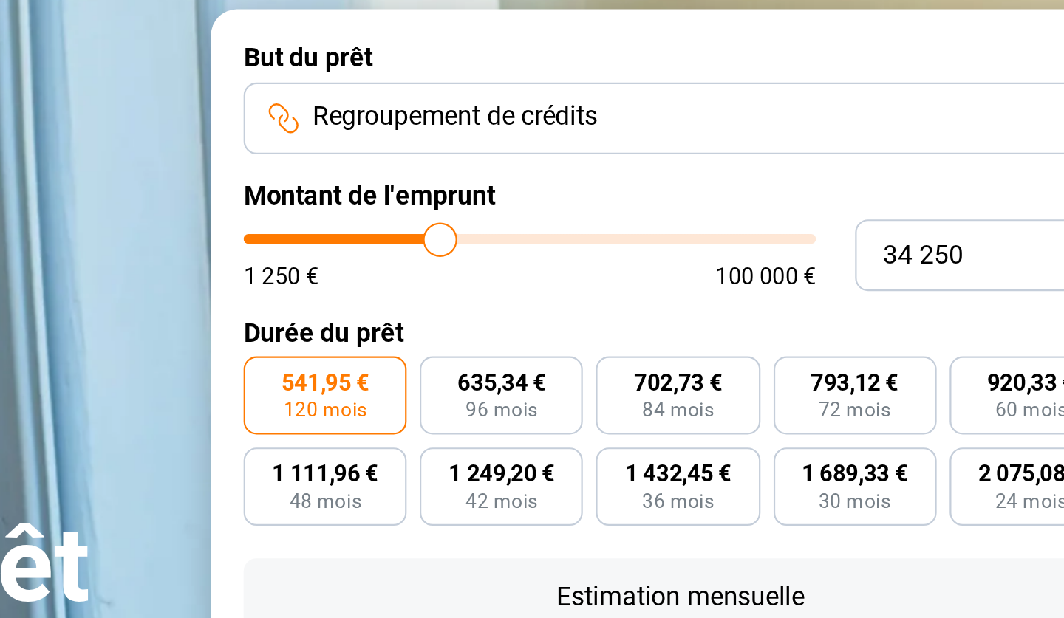
type input "34000"
type input "33 750"
type input "33750"
type input "33 500"
drag, startPoint x: 235, startPoint y: 104, endPoint x: 192, endPoint y: 102, distance: 42.9
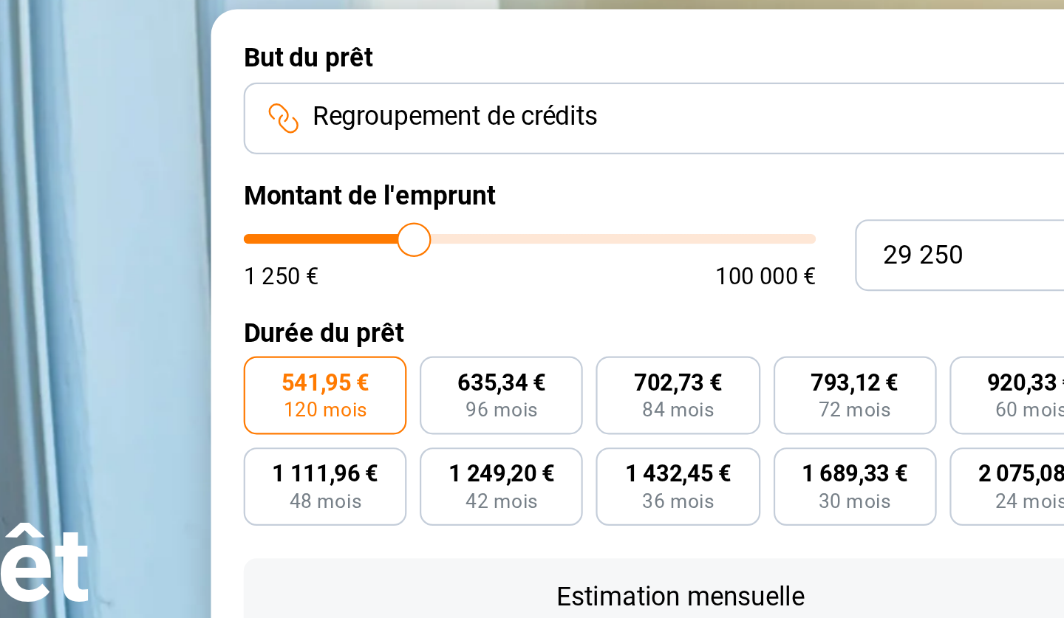
click at [555, 193] on input "range" at bounding box center [684, 195] width 259 height 4
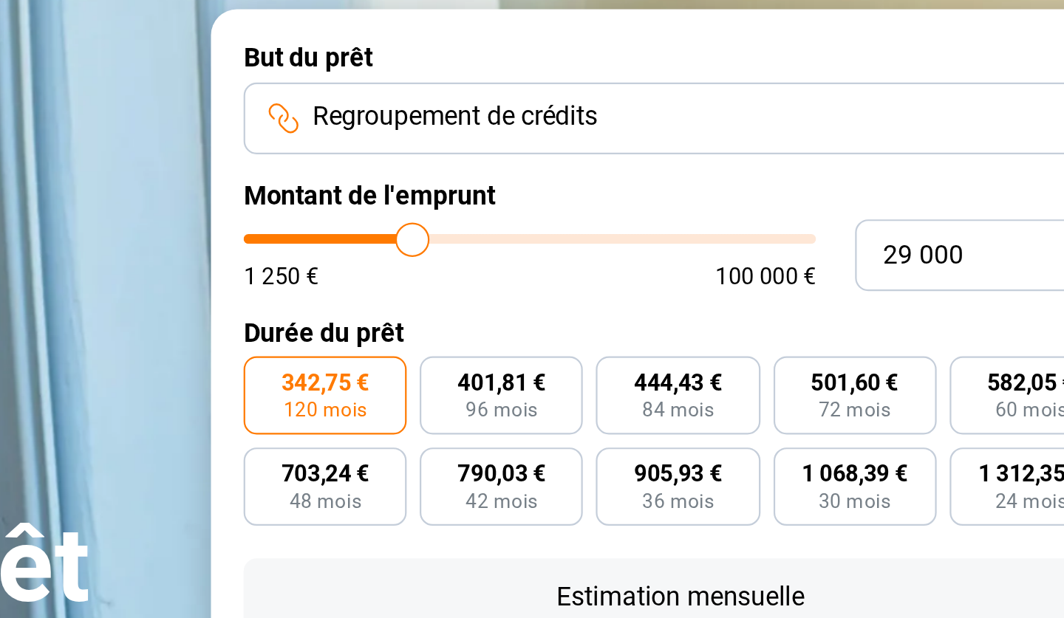
click at [555, 193] on input "range" at bounding box center [684, 195] width 259 height 4
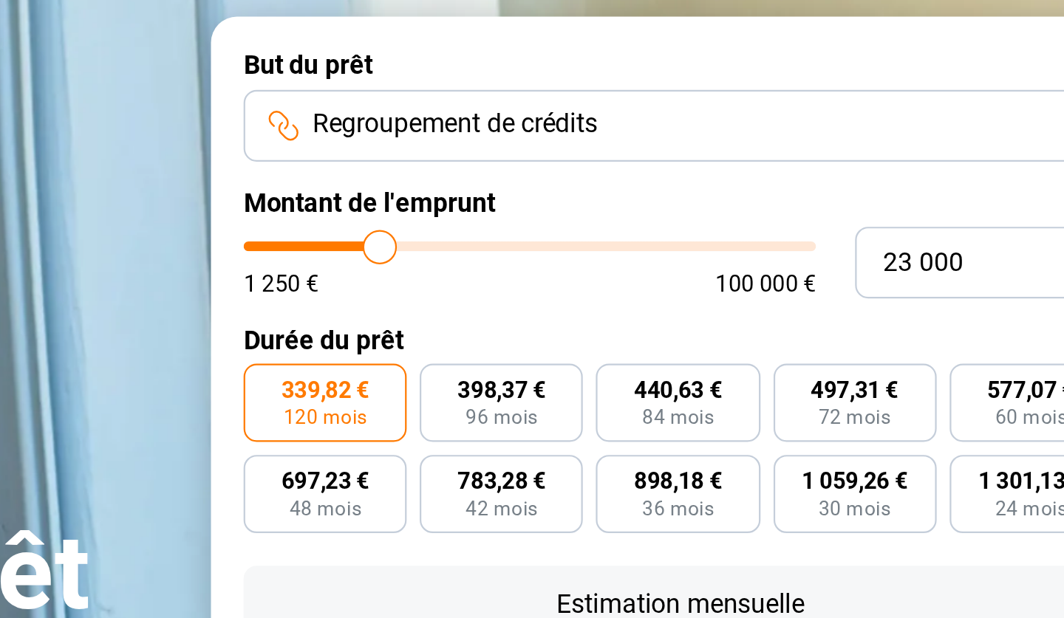
drag, startPoint x: 192, startPoint y: 105, endPoint x: 176, endPoint y: 103, distance: 16.3
click at [555, 193] on input "range" at bounding box center [684, 195] width 259 height 4
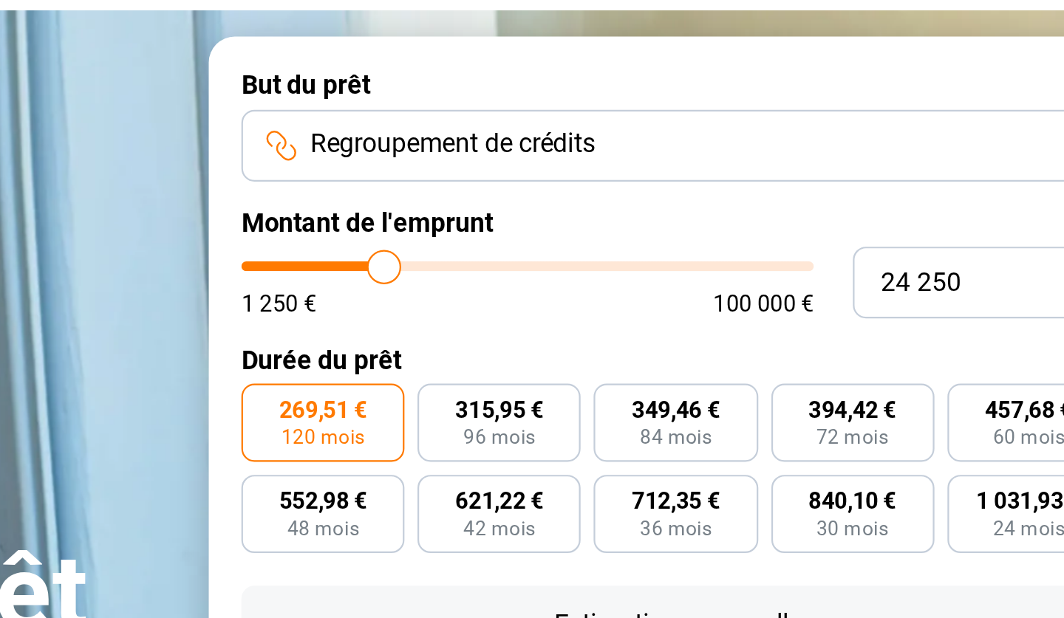
click at [555, 193] on input "range" at bounding box center [684, 195] width 259 height 4
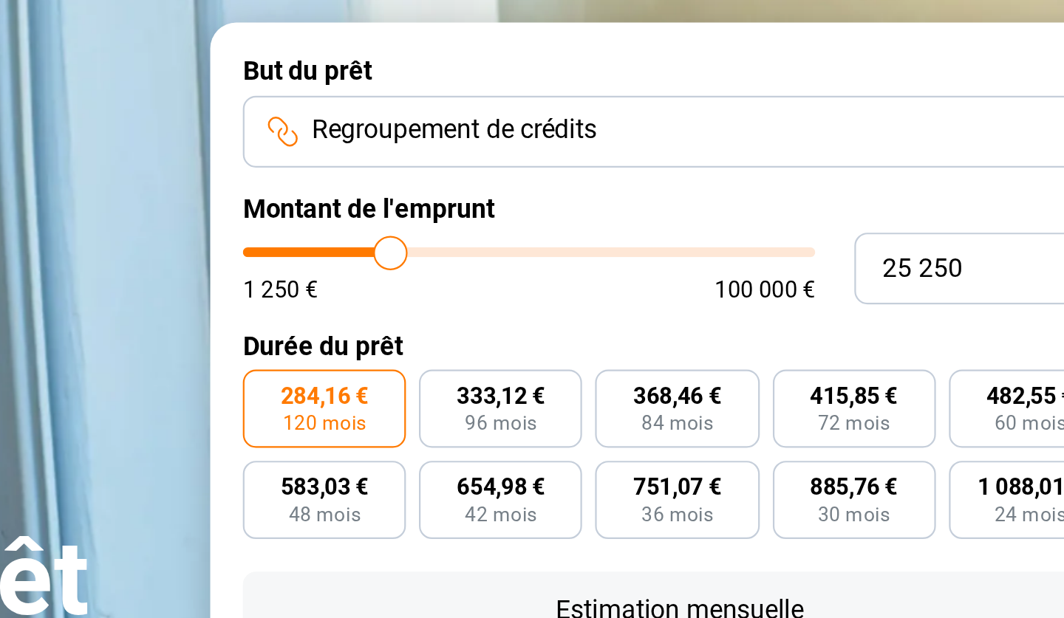
click at [555, 193] on input "range" at bounding box center [684, 195] width 259 height 4
